Goal: Transaction & Acquisition: Purchase product/service

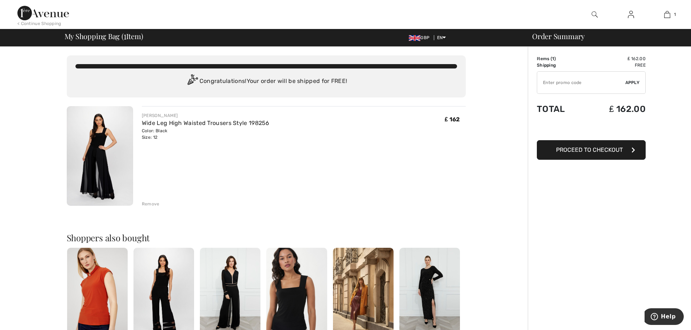
click at [581, 150] on span "Proceed to Checkout" at bounding box center [589, 150] width 67 height 7
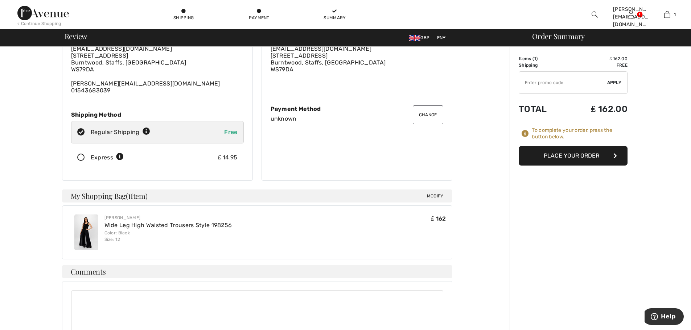
scroll to position [25, 0]
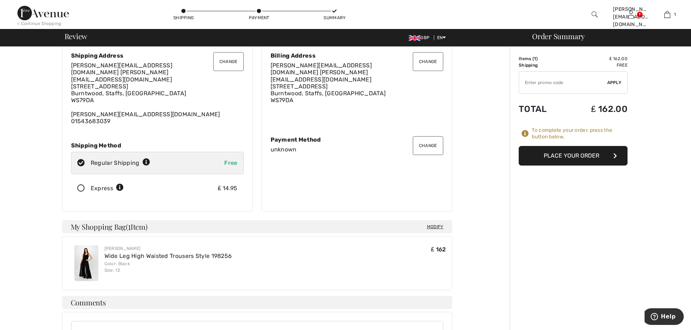
click at [229, 60] on button "Change" at bounding box center [228, 61] width 30 height 19
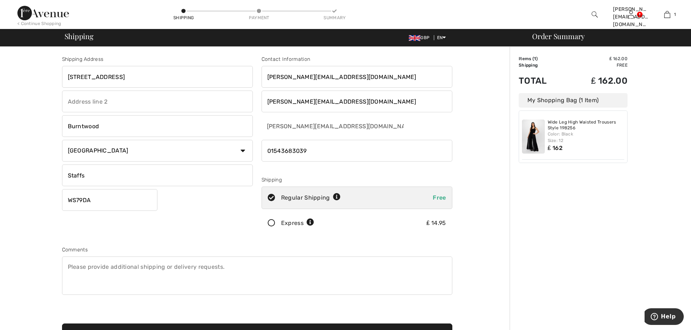
click at [320, 152] on input "phone" at bounding box center [356, 151] width 191 height 22
type input "0"
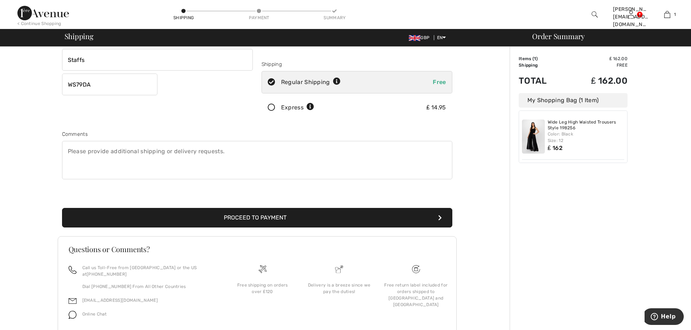
scroll to position [118, 0]
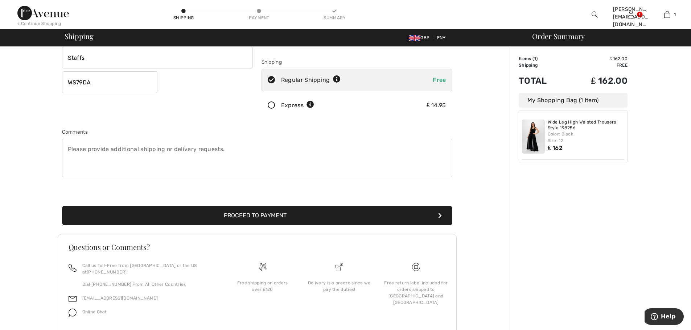
type input "07824862363"
click at [259, 218] on button "Proceed to Payment" at bounding box center [257, 216] width 390 height 20
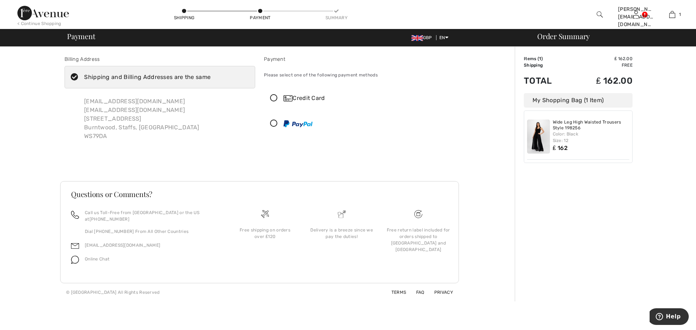
click at [276, 96] on icon at bounding box center [273, 99] width 19 height 8
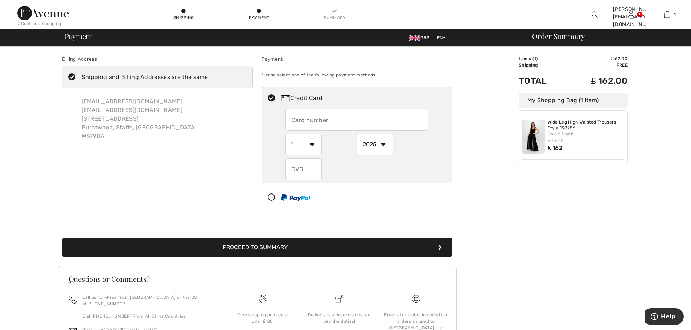
click at [389, 123] on input "text" at bounding box center [356, 120] width 143 height 22
type input "[CREDIT_CARD_NUMBER]"
click at [311, 145] on select "1 2 3 4 5 6 7 8 9 10 11 12" at bounding box center [303, 145] width 36 height 22
click at [328, 166] on div at bounding box center [356, 169] width 143 height 22
click at [312, 144] on select "1 2 3 4 5 6 7 8 9 10 11 12" at bounding box center [303, 145] width 36 height 22
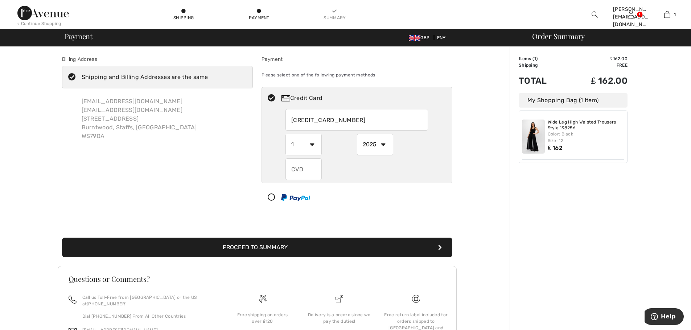
click at [373, 170] on div at bounding box center [356, 169] width 143 height 22
click at [317, 169] on input "text" at bounding box center [303, 169] width 36 height 22
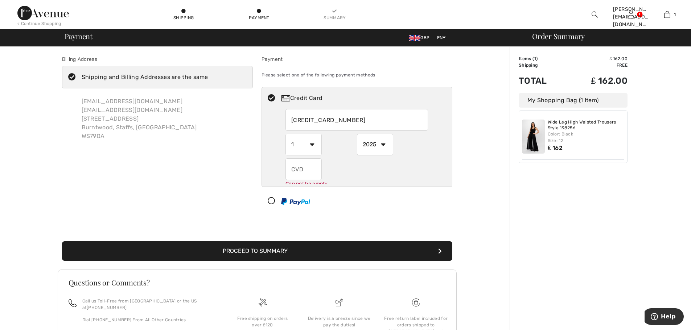
click at [310, 143] on select "1 2 3 4 5 6 7 8 9 10 11 12" at bounding box center [303, 145] width 36 height 22
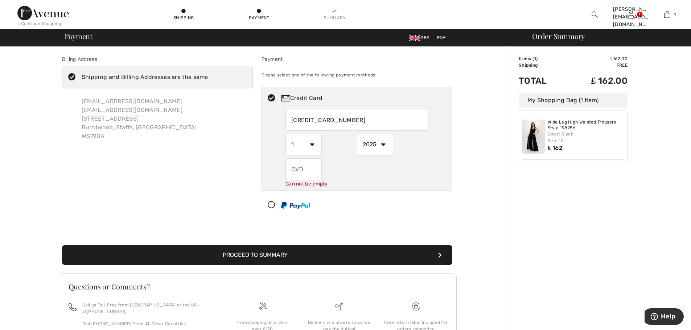
click at [420, 159] on div "Can not be empty" at bounding box center [356, 172] width 143 height 29
click at [314, 171] on input "text" at bounding box center [303, 169] width 36 height 22
type input "615"
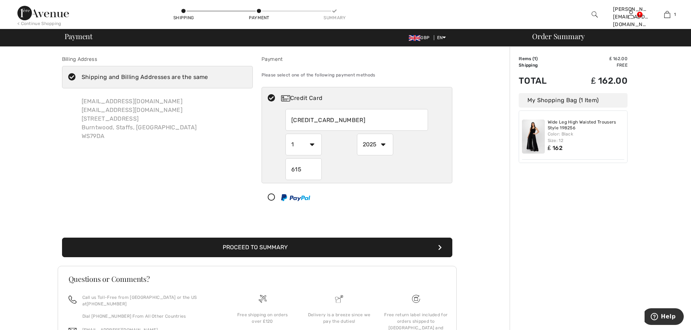
click at [381, 170] on div "615" at bounding box center [356, 169] width 143 height 22
click at [311, 144] on select "1 2 3 4 5 6 7 8 9 10 11 12" at bounding box center [303, 145] width 36 height 22
click at [425, 153] on div "2025 2026 2027 2028 2029 2030 2031 2032 2033 2034 2035" at bounding box center [392, 145] width 71 height 22
click at [264, 248] on button "Proceed to Summary" at bounding box center [257, 248] width 390 height 20
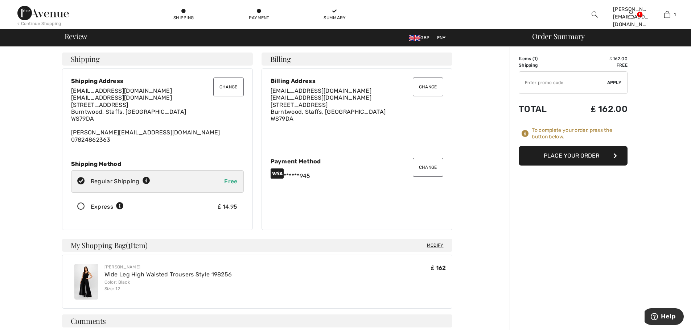
click at [576, 156] on button "Place Your Order" at bounding box center [573, 156] width 109 height 20
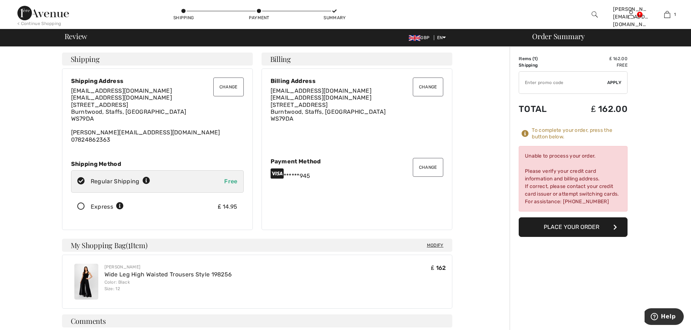
click at [427, 165] on button "Change" at bounding box center [428, 167] width 30 height 19
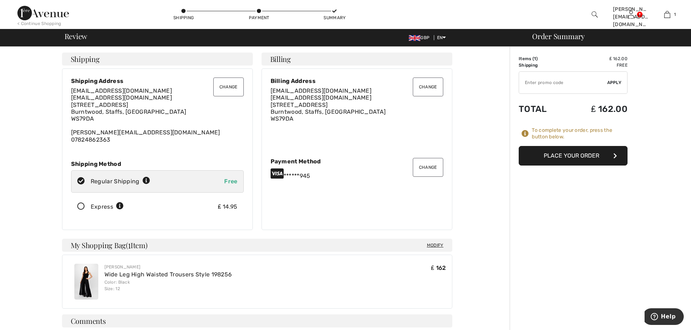
click at [425, 164] on button "Change" at bounding box center [428, 167] width 30 height 19
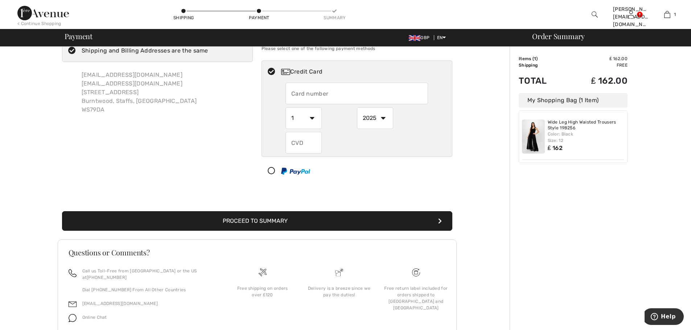
click at [334, 93] on input "text" at bounding box center [356, 94] width 143 height 22
radio input "true"
type input "[CREDIT_CARD_NUMBER]"
click at [383, 118] on select "2025 2026 2027 2028 2029 2030 2031 2032 2033 2034 2035" at bounding box center [375, 118] width 36 height 22
radio input "true"
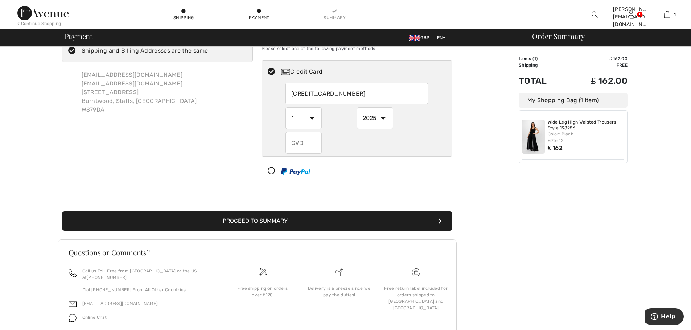
select select "2028"
click at [357, 107] on select "2025 2026 2027 2028 2029 2030 2031 2032 2033 2034 2035" at bounding box center [375, 118] width 36 height 22
click at [311, 146] on input "text" at bounding box center [303, 143] width 36 height 22
radio input "true"
type input "615"
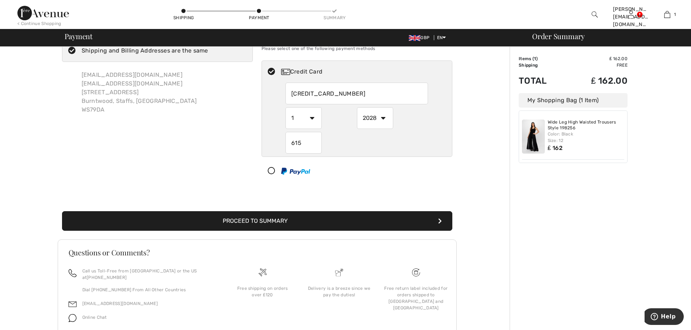
click at [321, 221] on button "Proceed to Summary" at bounding box center [257, 221] width 390 height 20
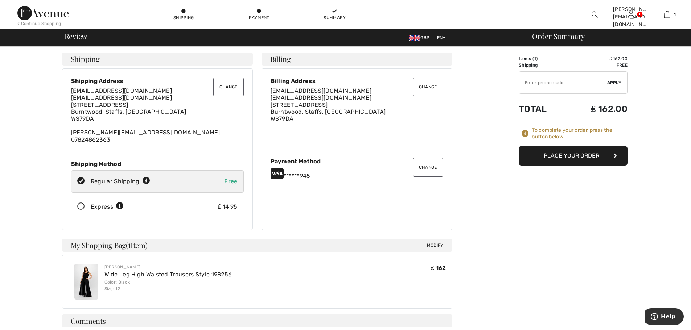
click at [578, 157] on button "Place Your Order" at bounding box center [573, 156] width 109 height 20
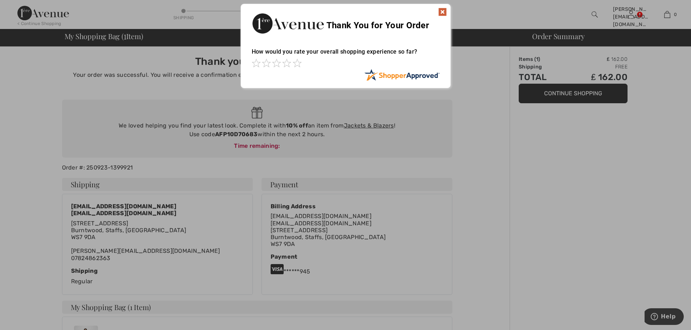
click at [443, 10] on img at bounding box center [442, 12] width 9 height 9
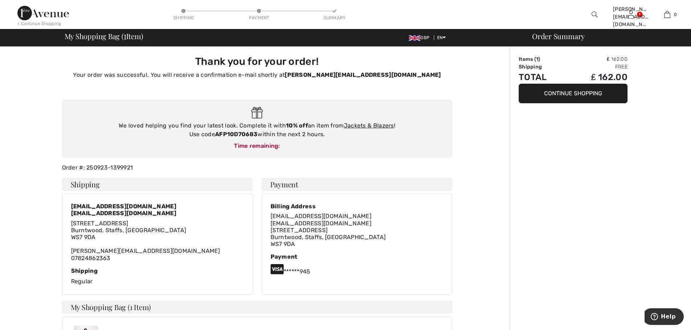
click at [565, 95] on button "Continue Shopping" at bounding box center [573, 94] width 109 height 20
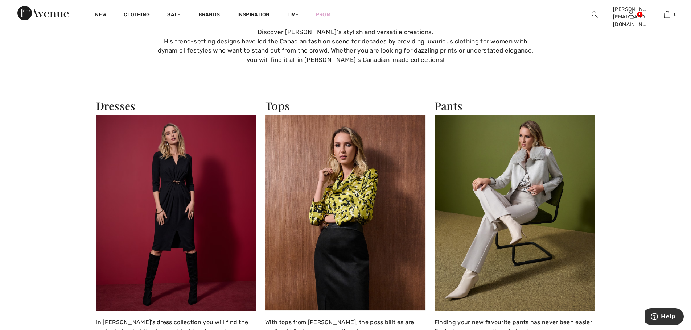
scroll to position [726, 0]
click at [356, 244] on img at bounding box center [345, 213] width 161 height 196
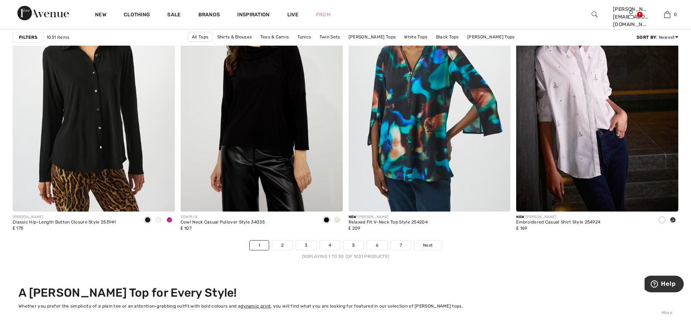
scroll to position [4161, 0]
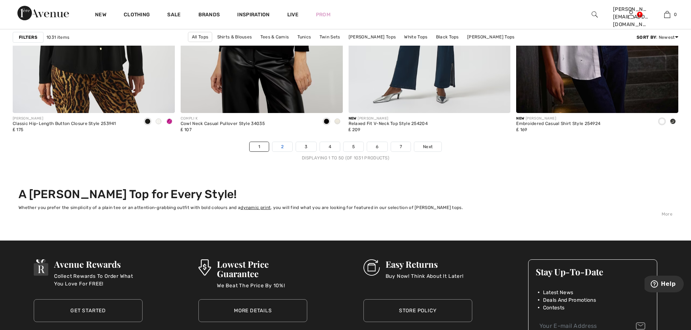
drag, startPoint x: 282, startPoint y: 147, endPoint x: 463, endPoint y: 203, distance: 189.3
click at [283, 147] on link "2" at bounding box center [282, 146] width 20 height 9
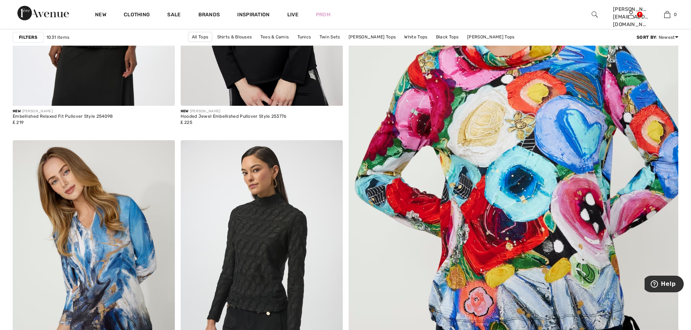
scroll to position [245, 0]
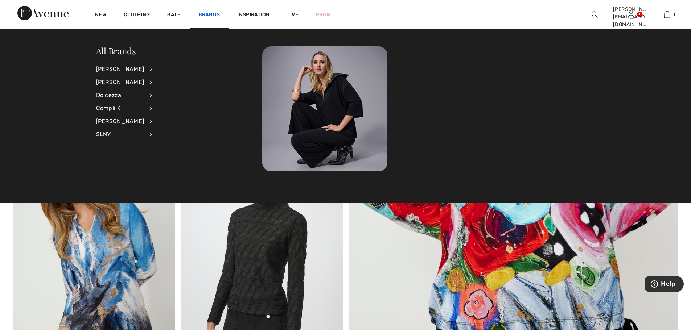
click at [210, 15] on link "Brands" at bounding box center [209, 16] width 22 height 8
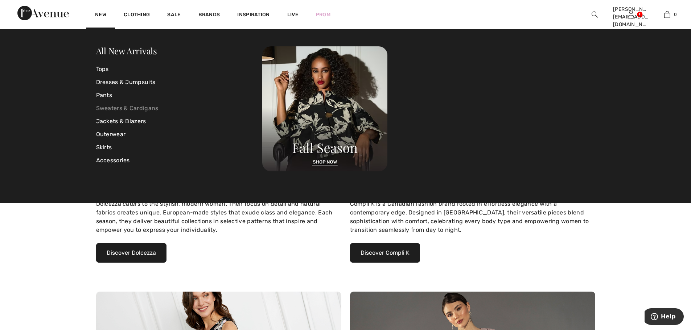
scroll to position [236, 0]
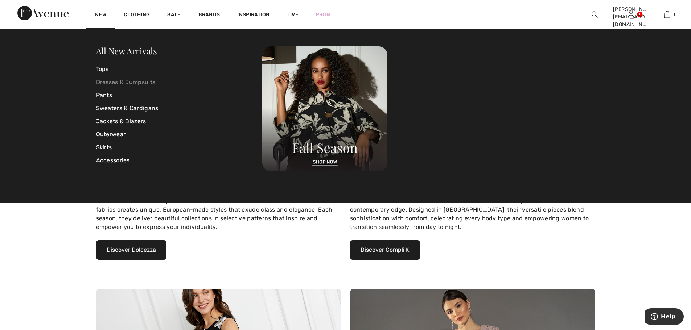
click at [106, 84] on link "Dresses & Jumpsuits" at bounding box center [179, 82] width 166 height 13
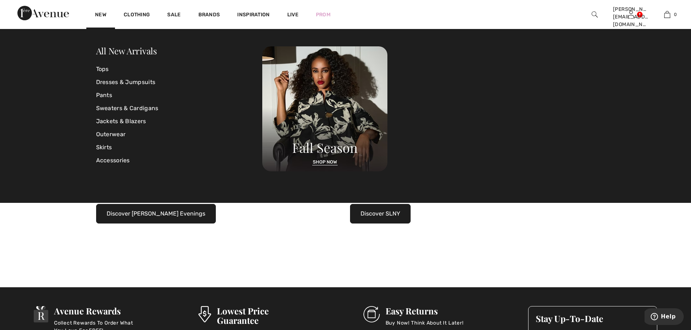
scroll to position [471, 0]
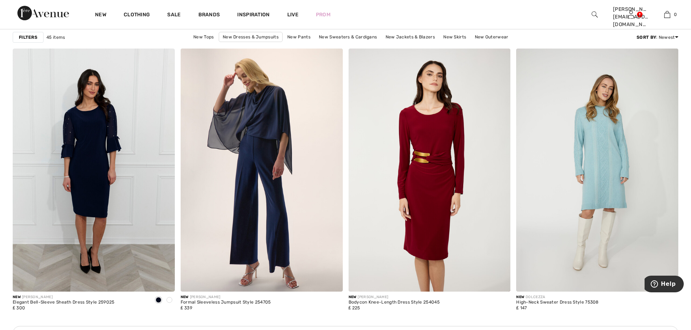
scroll to position [898, 0]
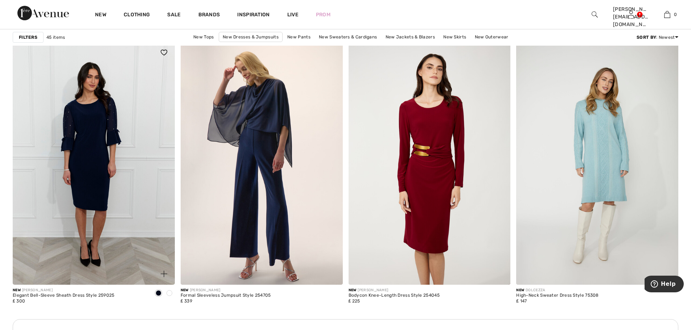
click at [97, 153] on img at bounding box center [94, 163] width 162 height 243
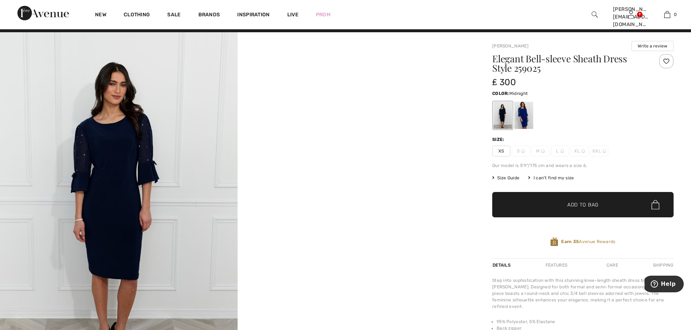
scroll to position [9, 0]
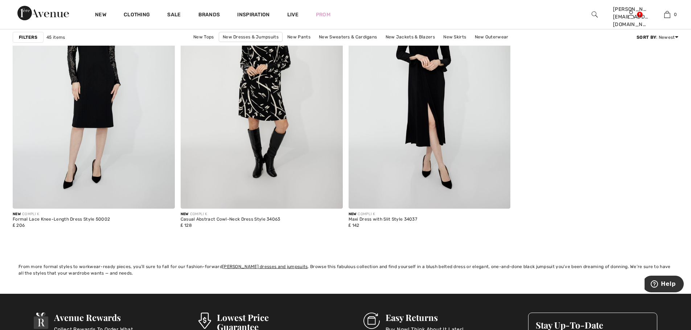
scroll to position [3599, 0]
